Goal: Information Seeking & Learning: Learn about a topic

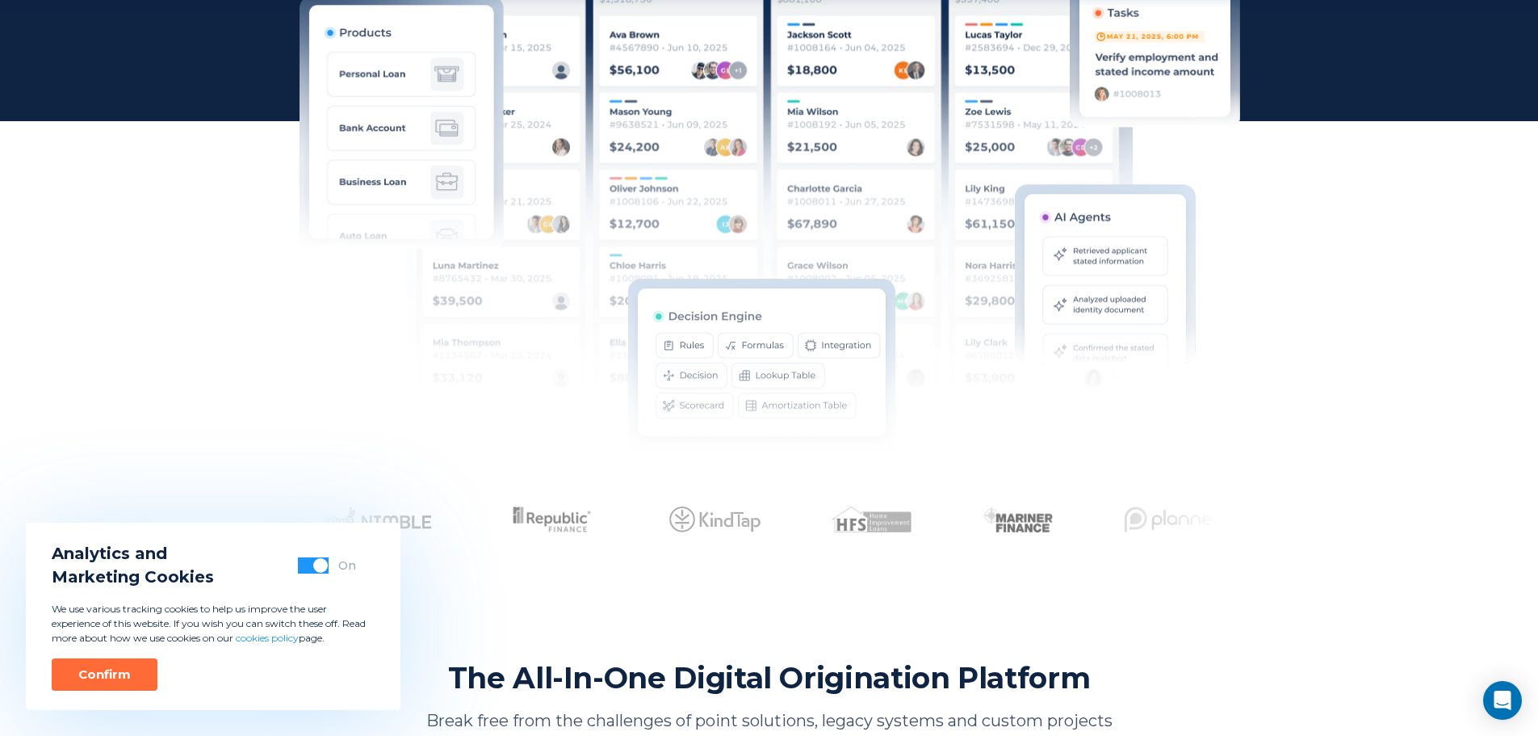
scroll to position [565, 0]
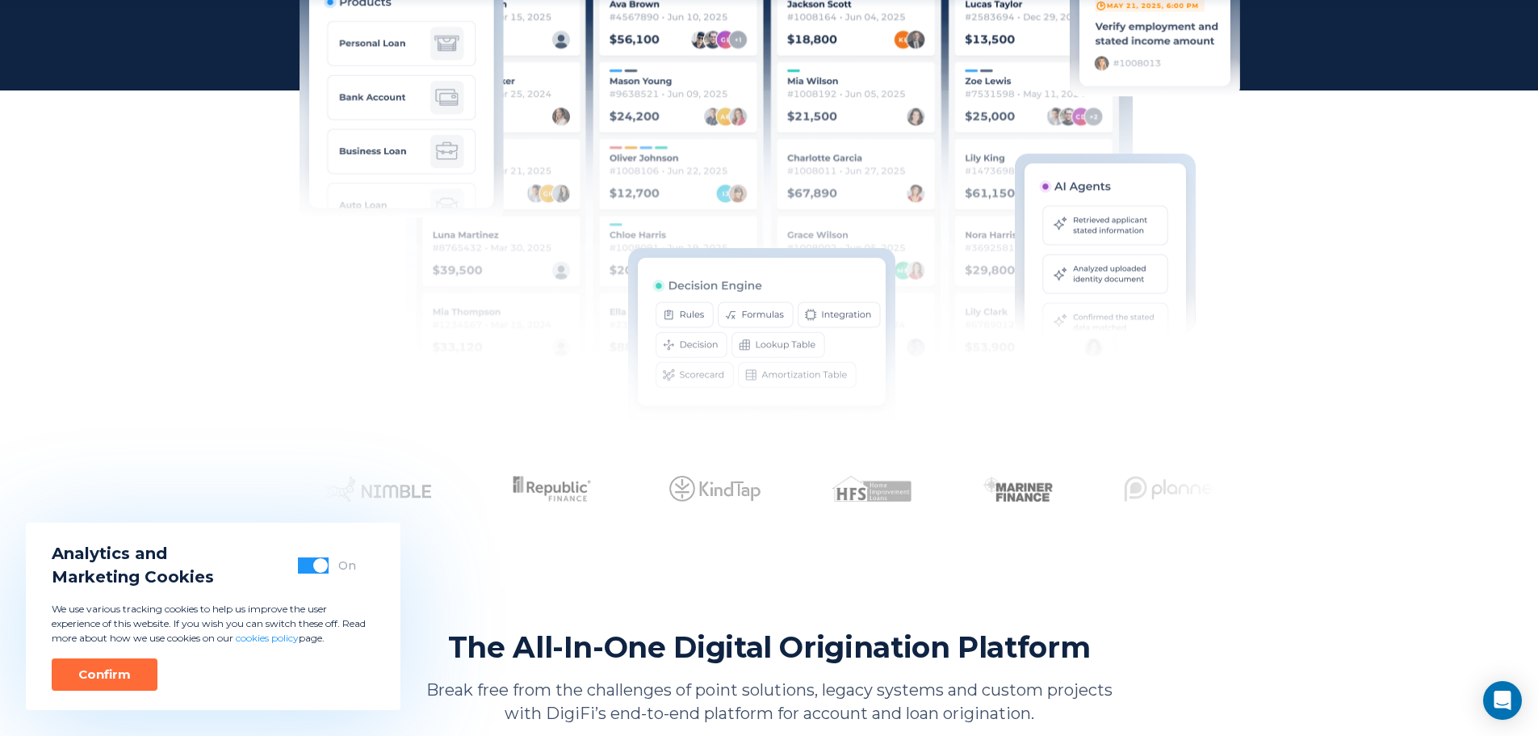
click at [85, 665] on button "Confirm" at bounding box center [105, 674] width 106 height 32
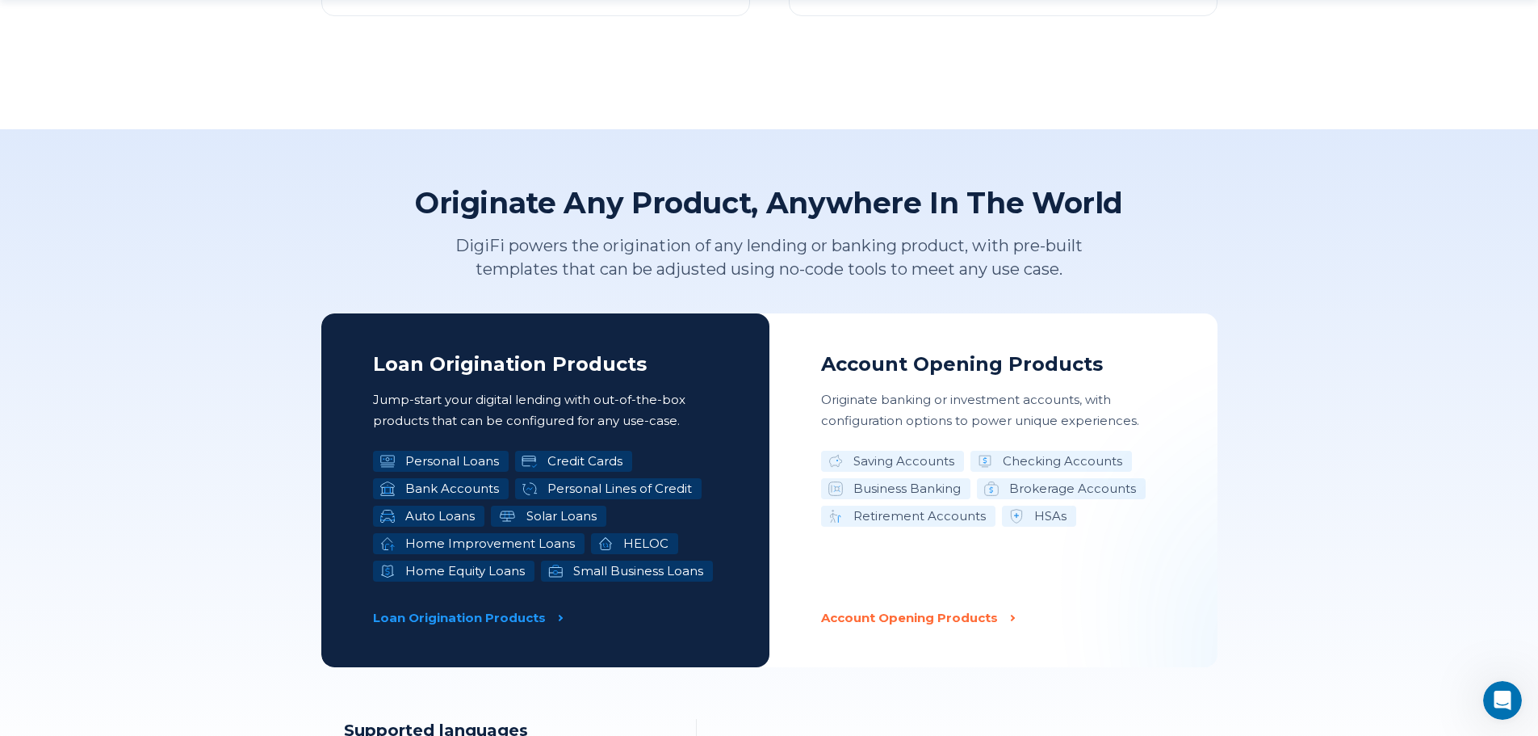
scroll to position [2423, 0]
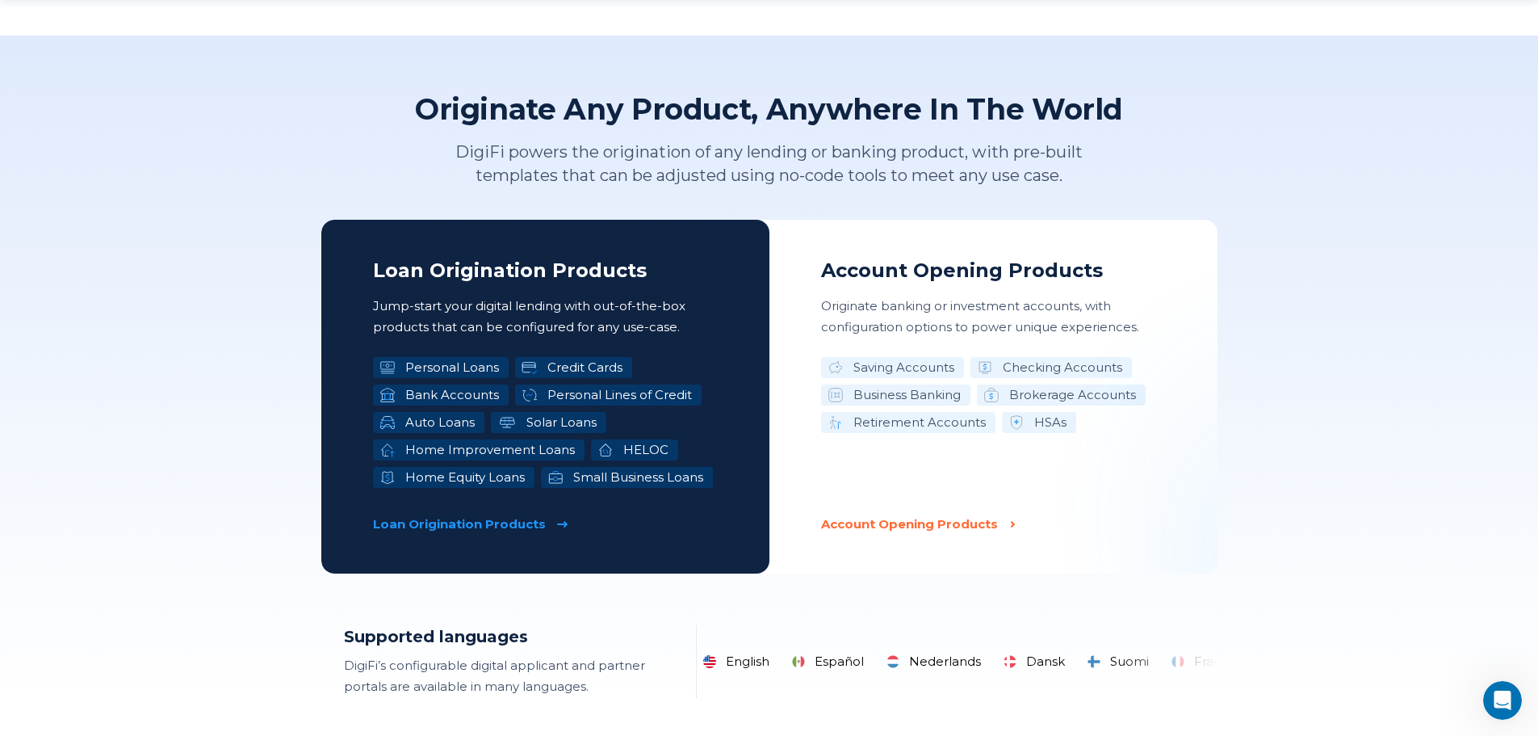
click at [468, 519] on p "Loan Origination Products" at bounding box center [459, 524] width 173 height 21
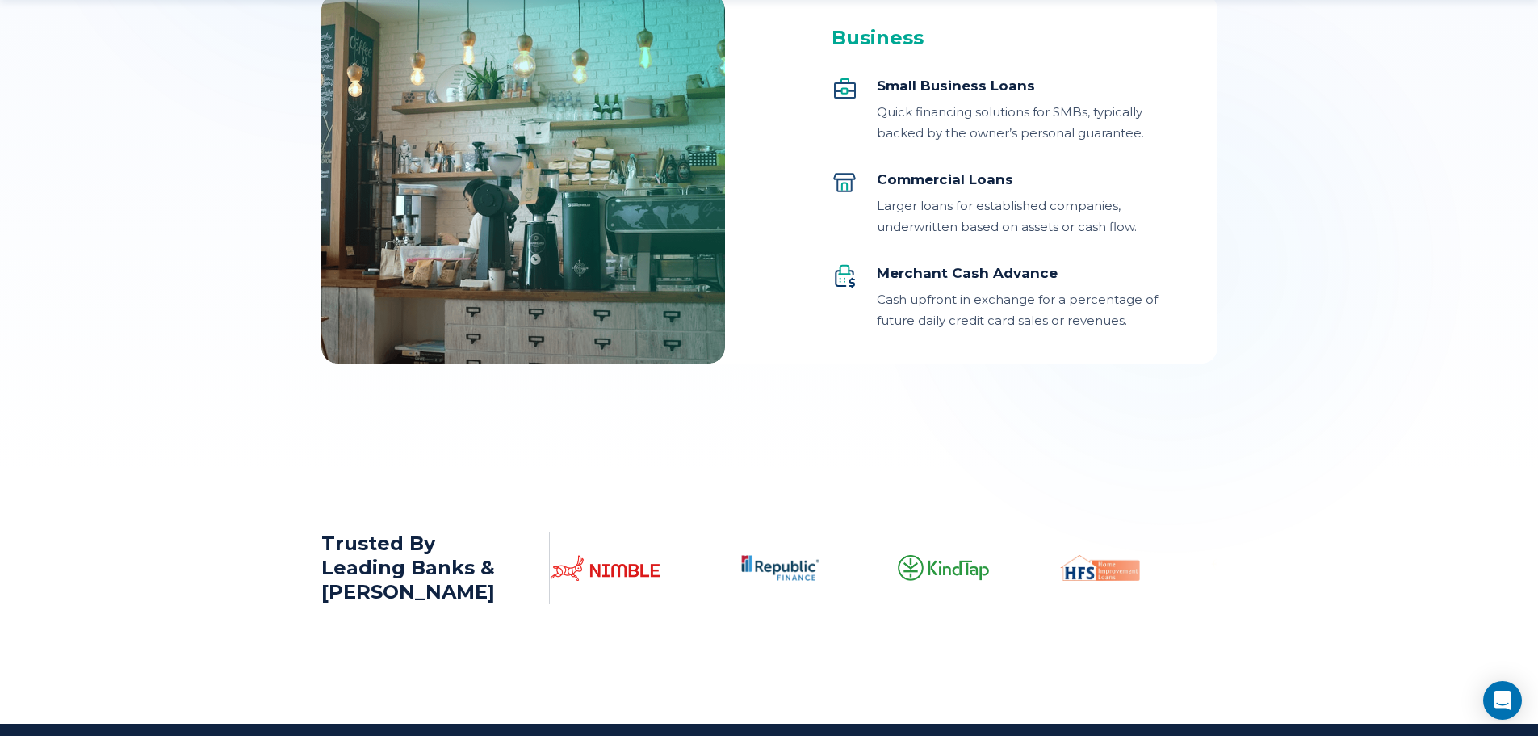
scroll to position [2019, 0]
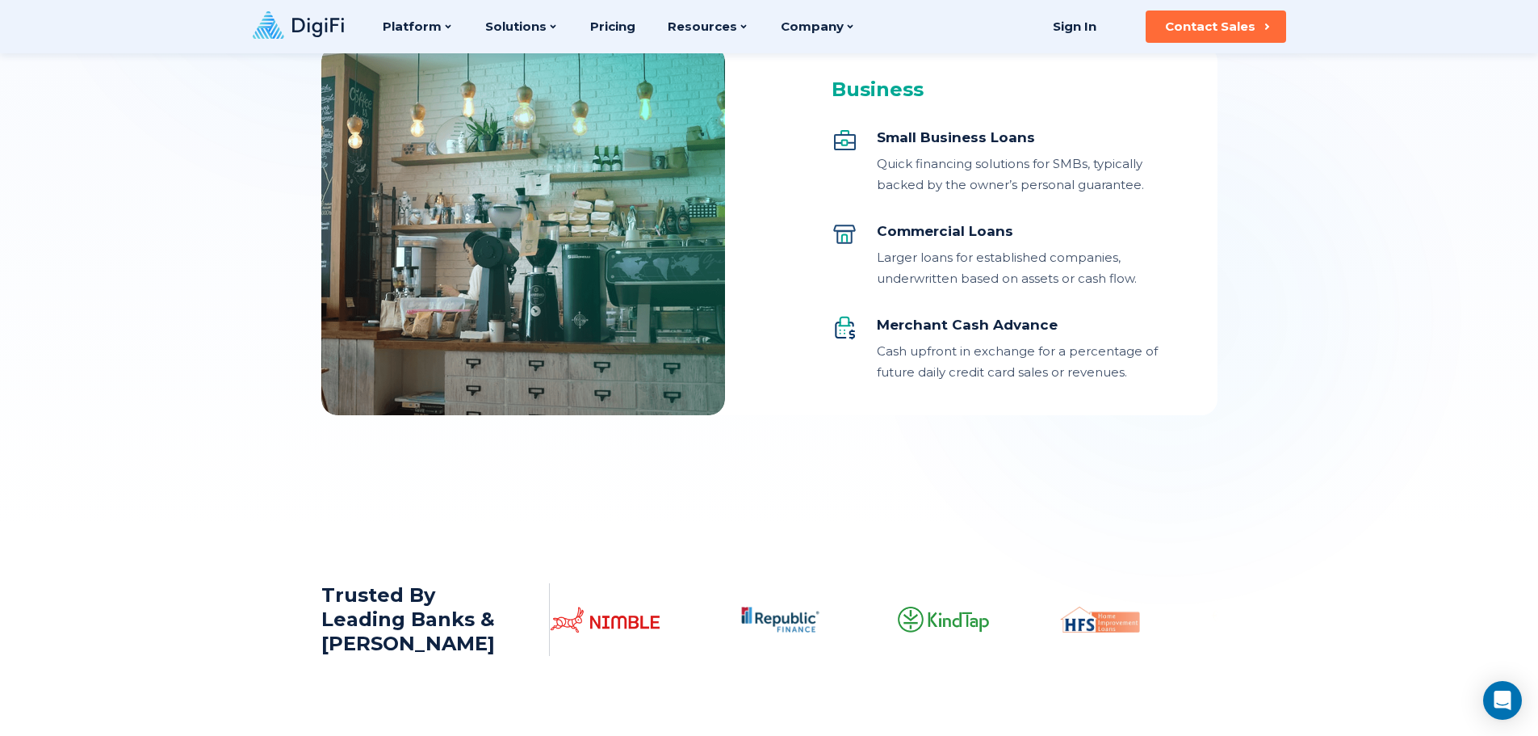
scroll to position [1938, 0]
